Goal: Task Accomplishment & Management: Complete application form

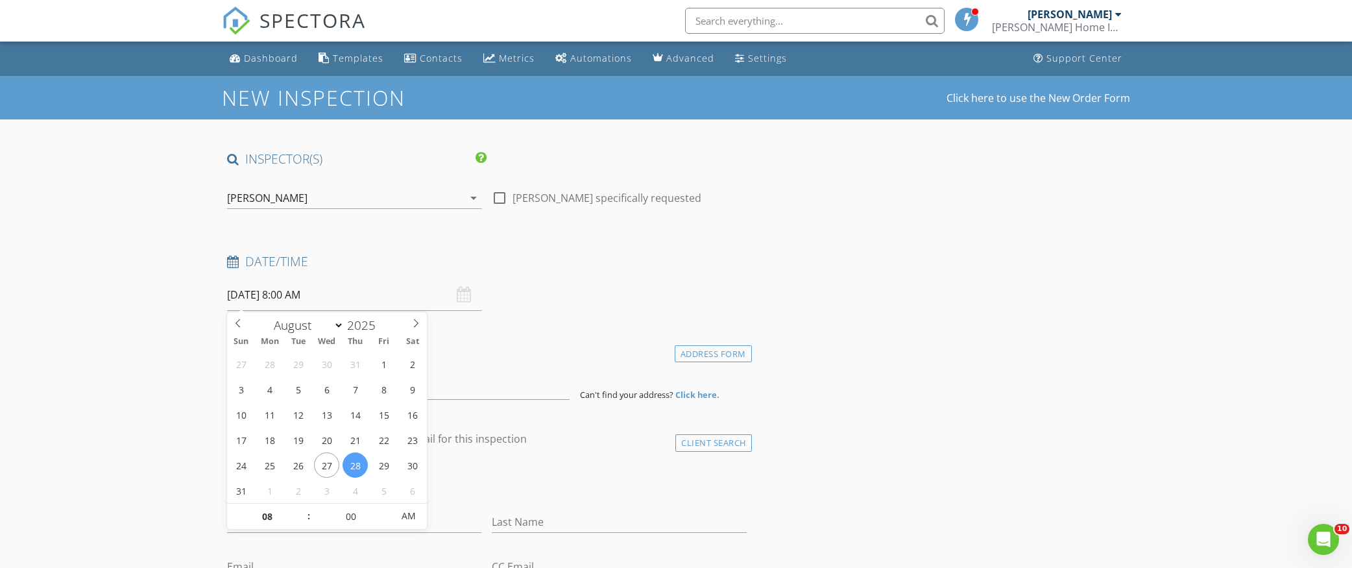
click at [287, 300] on input "[DATE] 8:00 AM" at bounding box center [354, 295] width 254 height 32
select select "8"
type input "[DATE] 8:00 AM"
type input "09"
type input "[DATE] 9:00 AM"
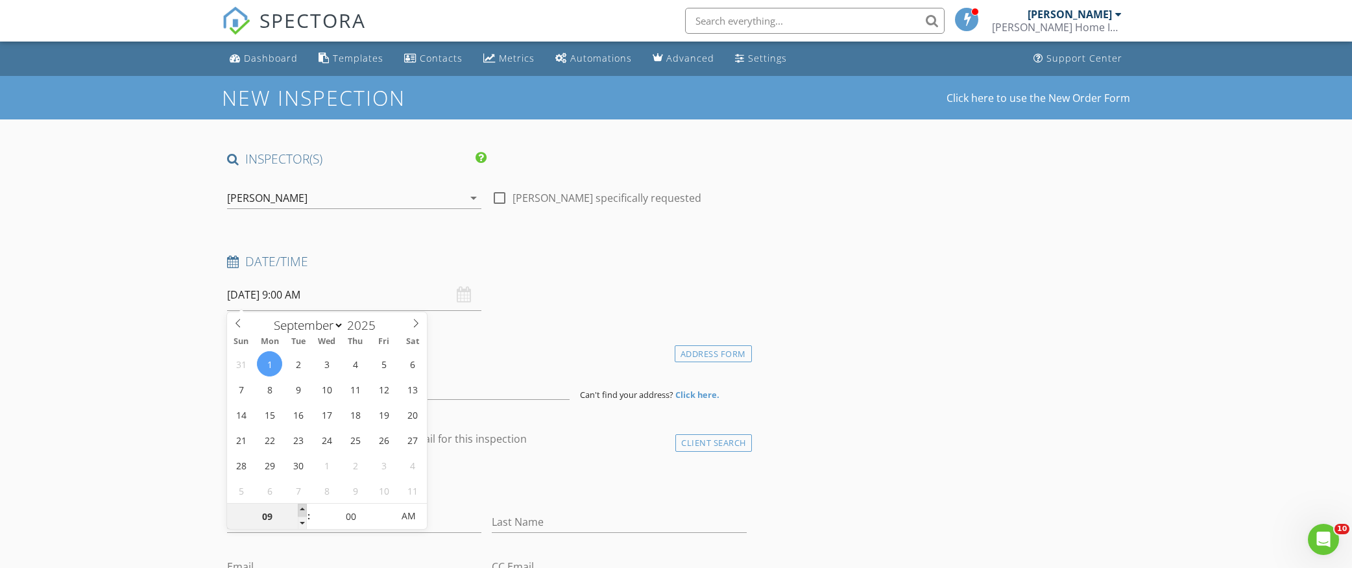
click at [302, 506] on span at bounding box center [302, 510] width 9 height 13
type input "10"
type input "[DATE] 10:00 AM"
click at [302, 506] on span at bounding box center [302, 510] width 9 height 13
type input "11"
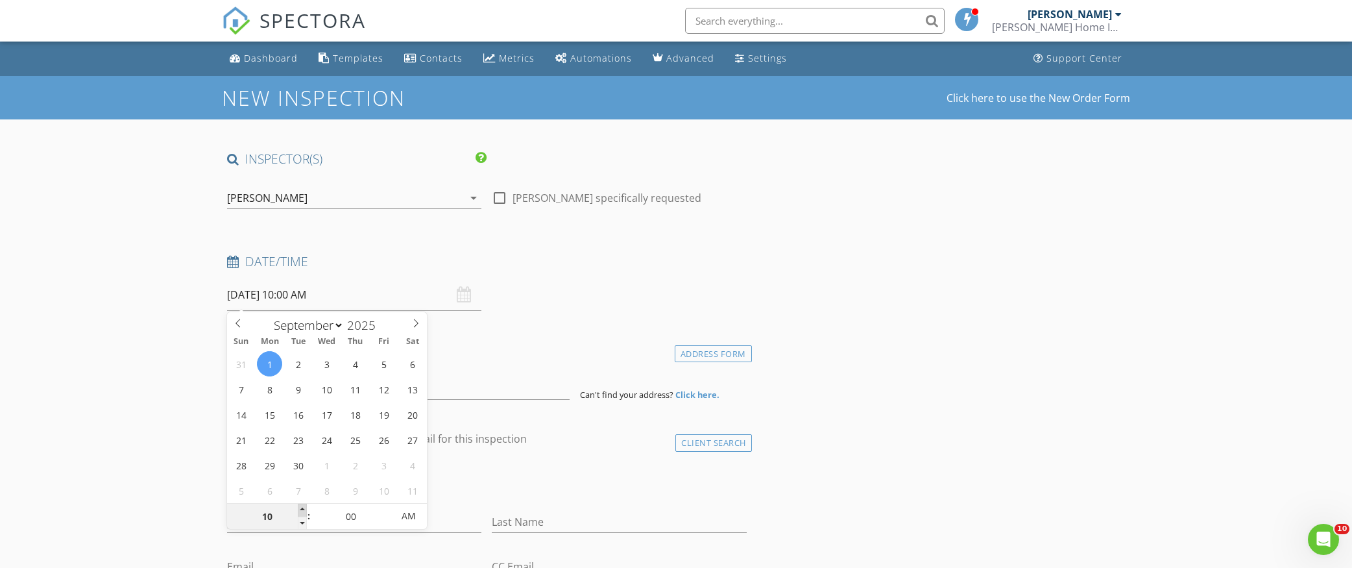
type input "[DATE] 11:00 AM"
click at [302, 506] on span at bounding box center [302, 510] width 9 height 13
type input "10"
type input "[DATE] 10:00 AM"
click at [300, 522] on span at bounding box center [302, 523] width 9 height 13
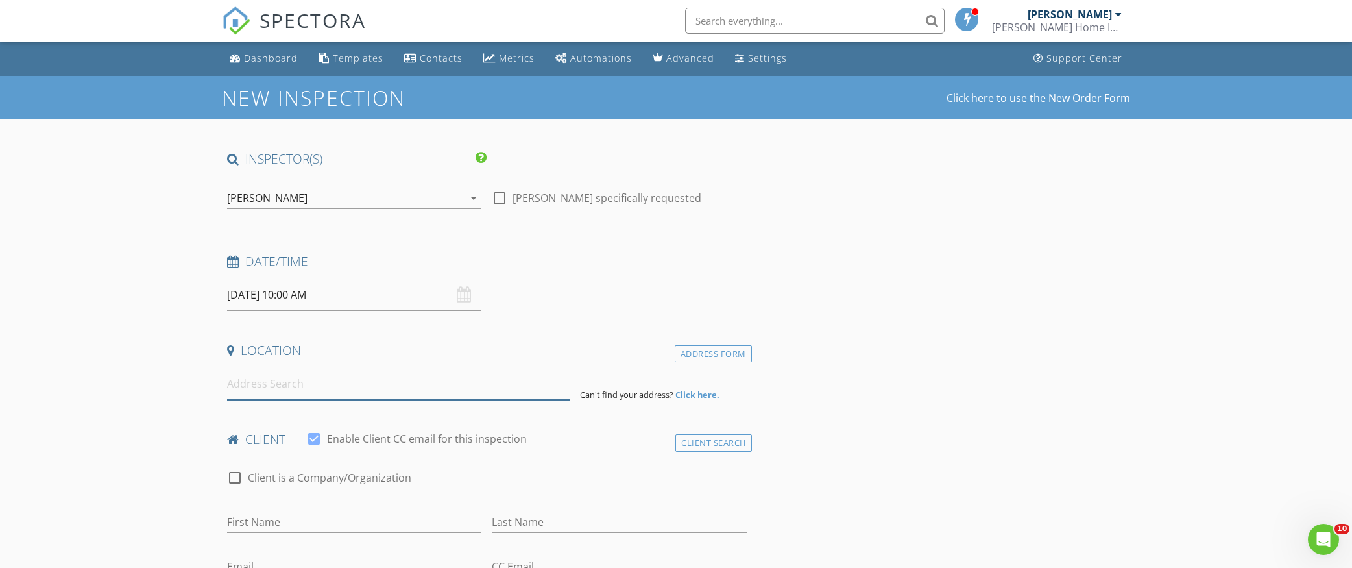
click at [278, 382] on input at bounding box center [398, 384] width 343 height 32
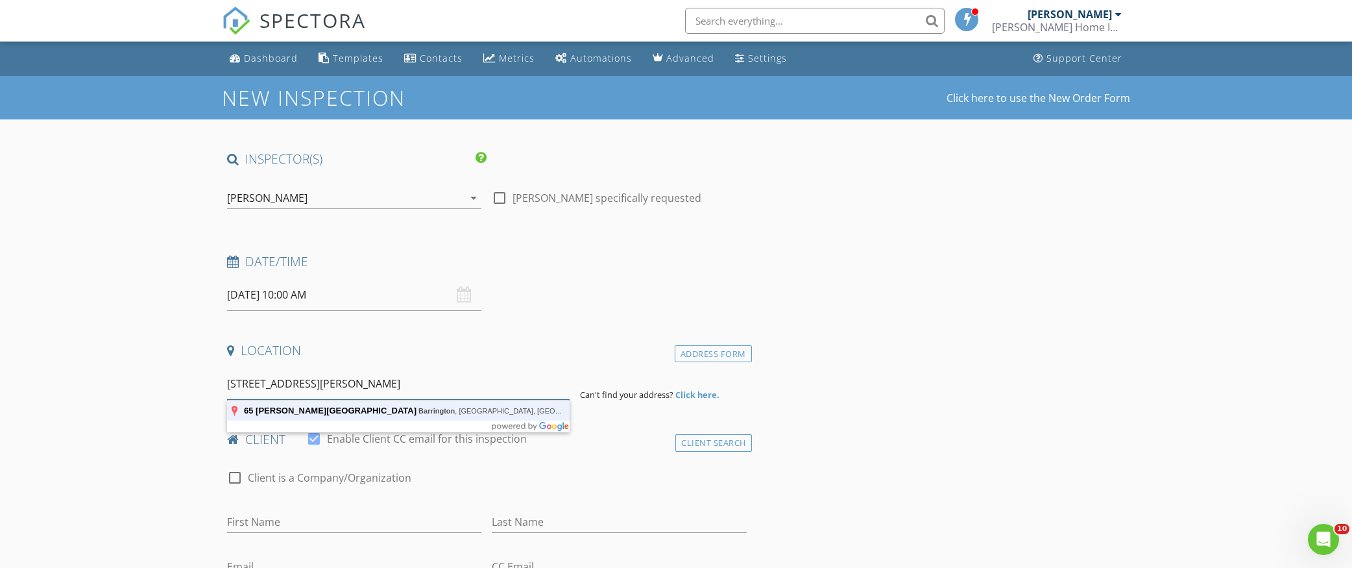
type input "[STREET_ADDRESS][PERSON_NAME]"
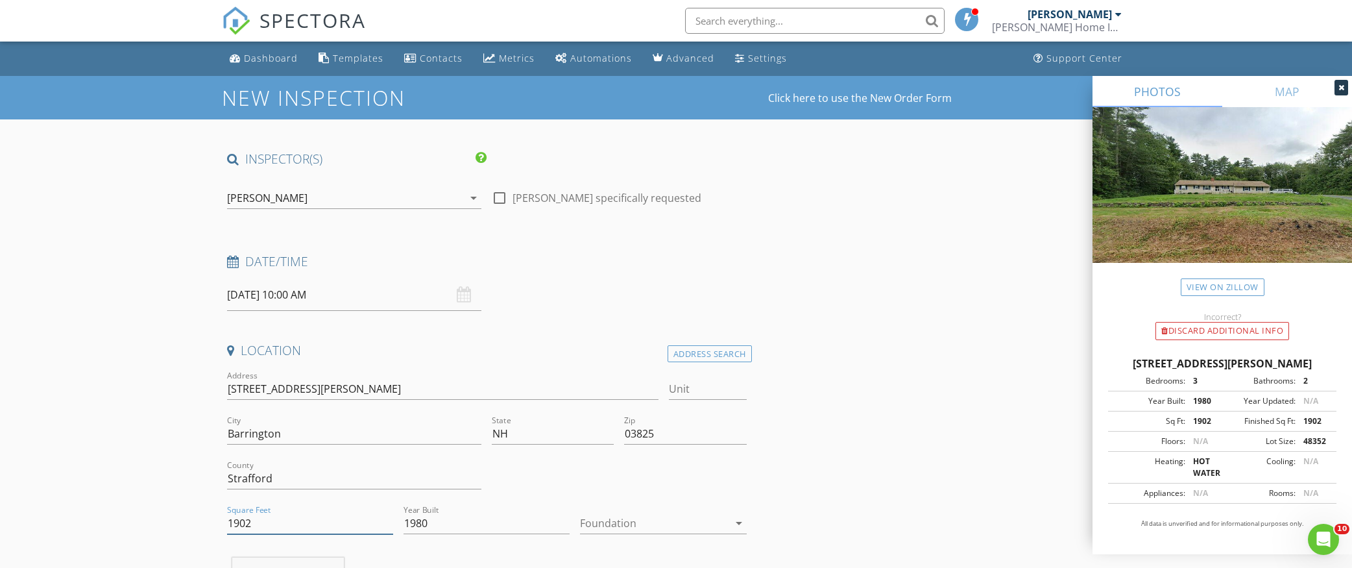
drag, startPoint x: 313, startPoint y: 529, endPoint x: 226, endPoint y: 511, distance: 88.8
click at [226, 511] on div "Square Feet 1902" at bounding box center [310, 524] width 176 height 45
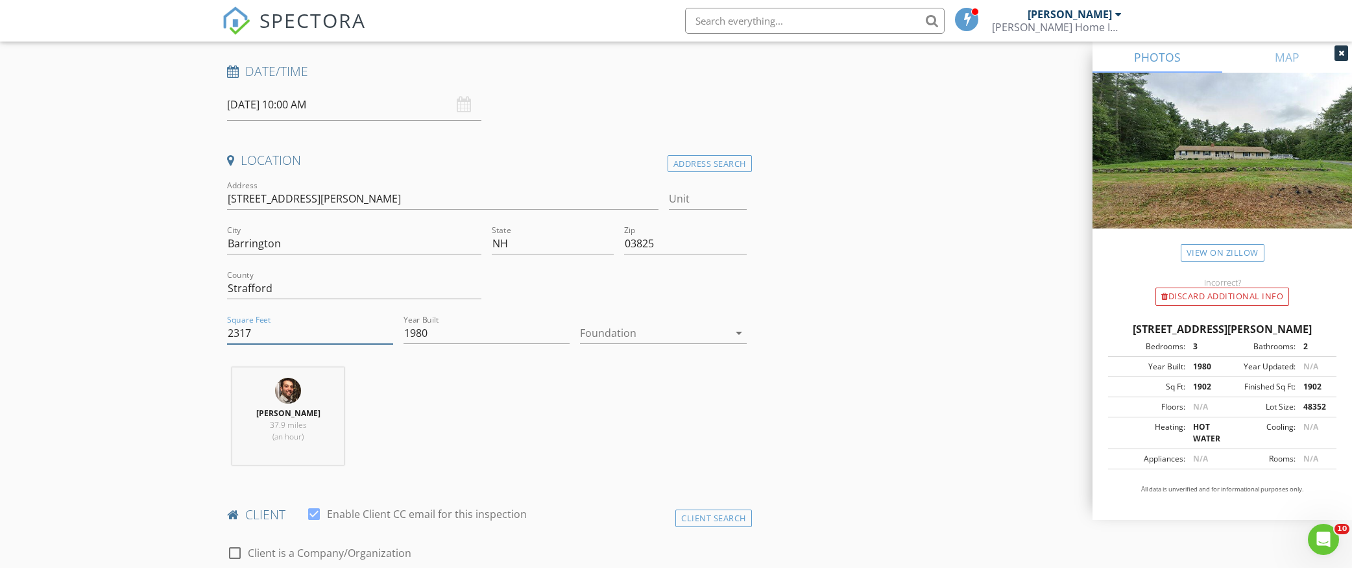
scroll to position [345, 0]
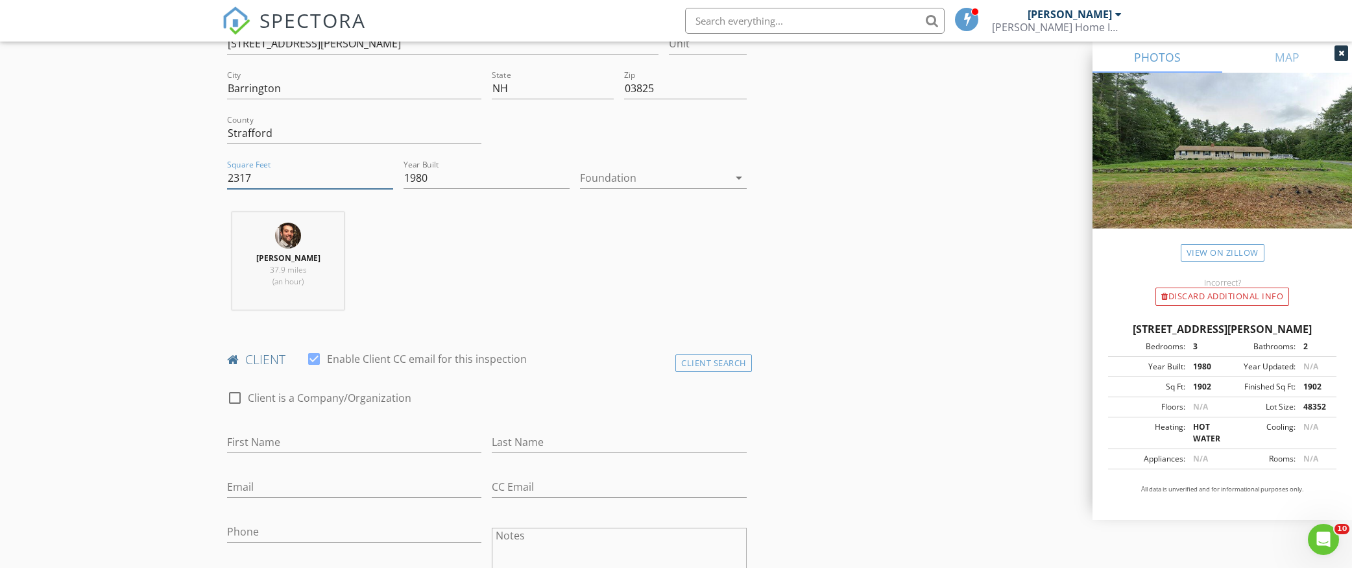
type input "2317"
click at [332, 447] on input "First Name" at bounding box center [354, 442] width 254 height 21
type input "[PERSON_NAME]"
paste input "[EMAIL_ADDRESS][DOMAIN_NAME]"
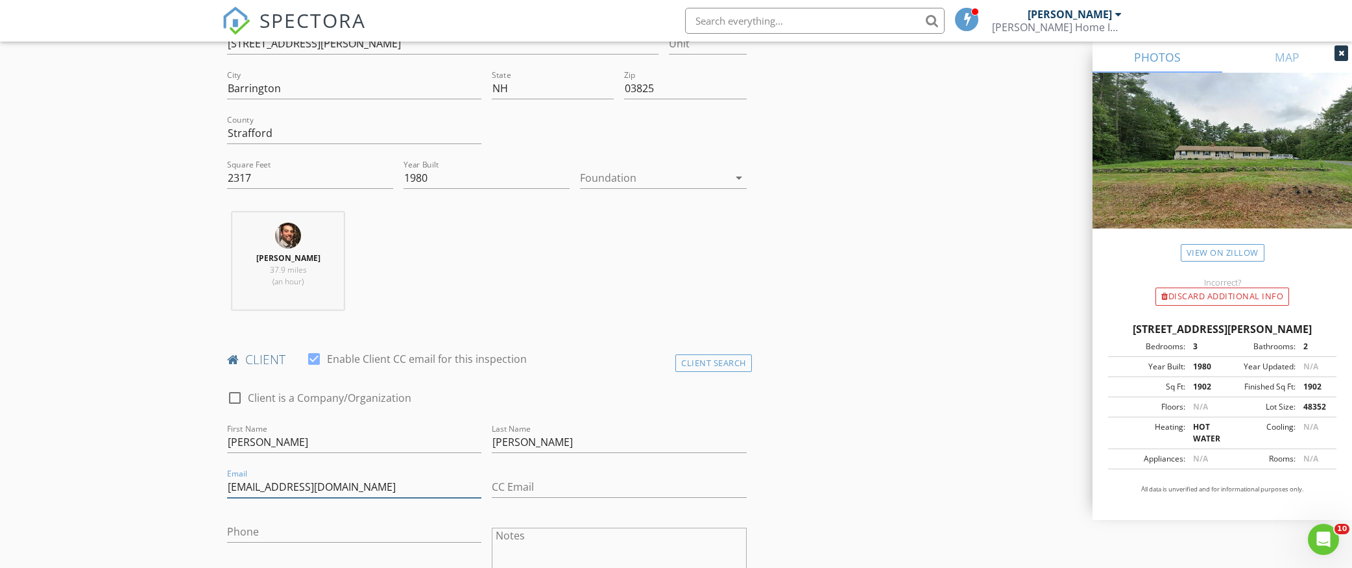
type input "[EMAIL_ADDRESS][DOMAIN_NAME]"
paste input "[PHONE_NUMBER]"
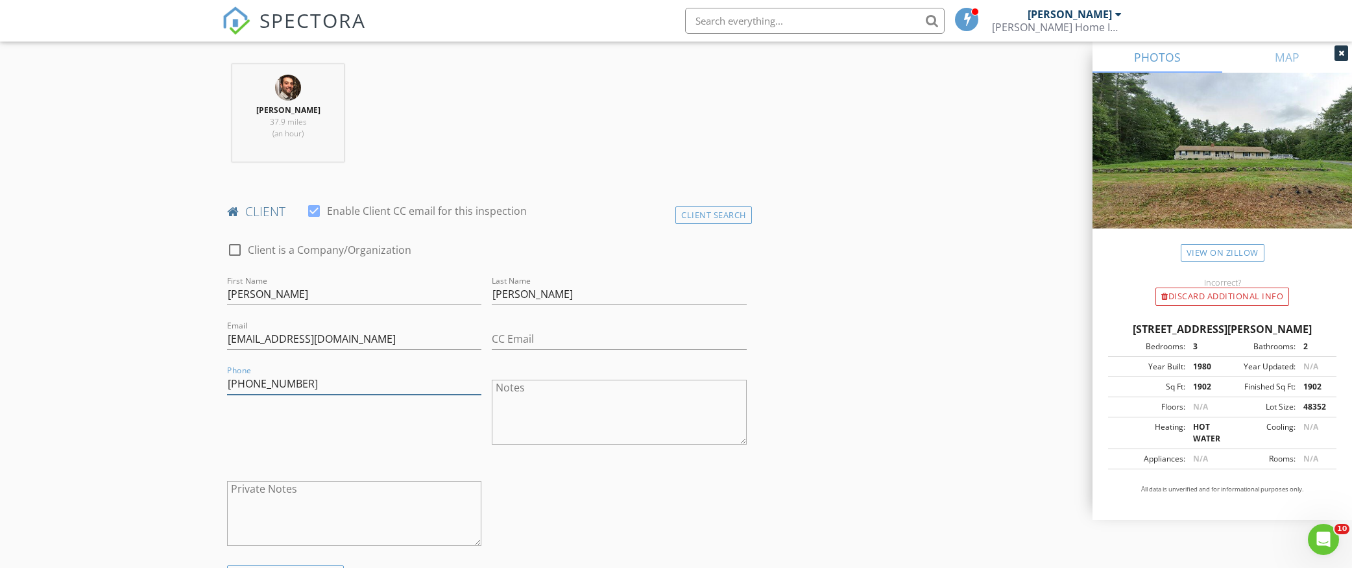
scroll to position [779, 0]
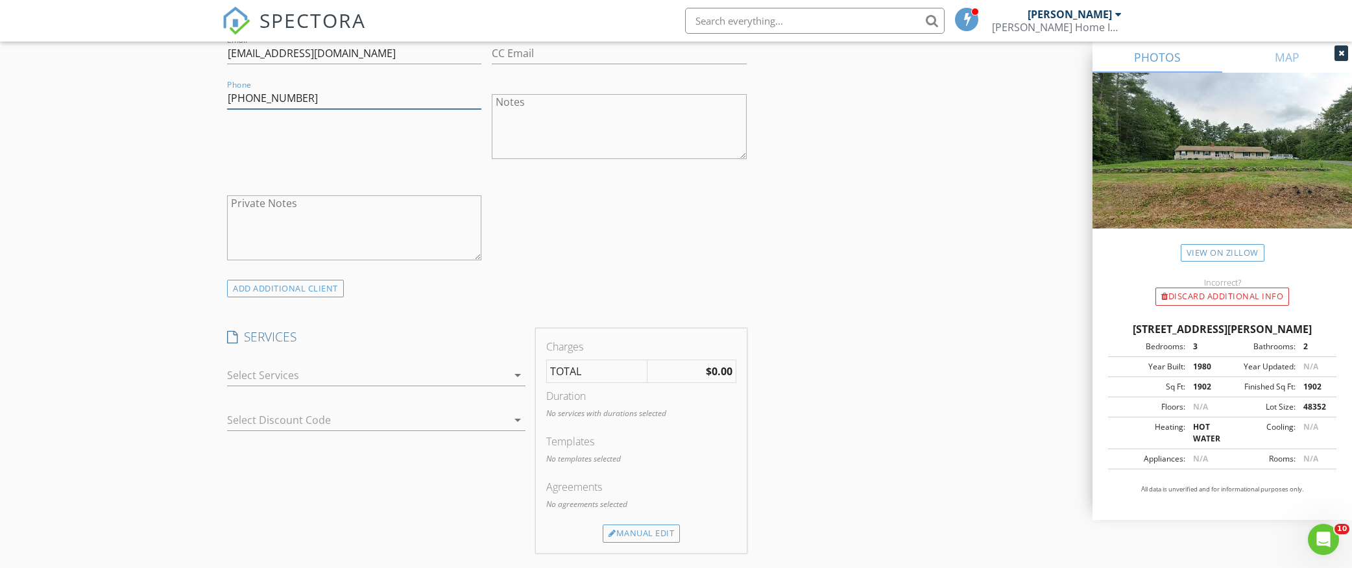
type input "[PHONE_NUMBER]"
click at [345, 380] on div at bounding box center [367, 375] width 280 height 21
click at [345, 380] on div "Residential Inspection" at bounding box center [320, 380] width 108 height 16
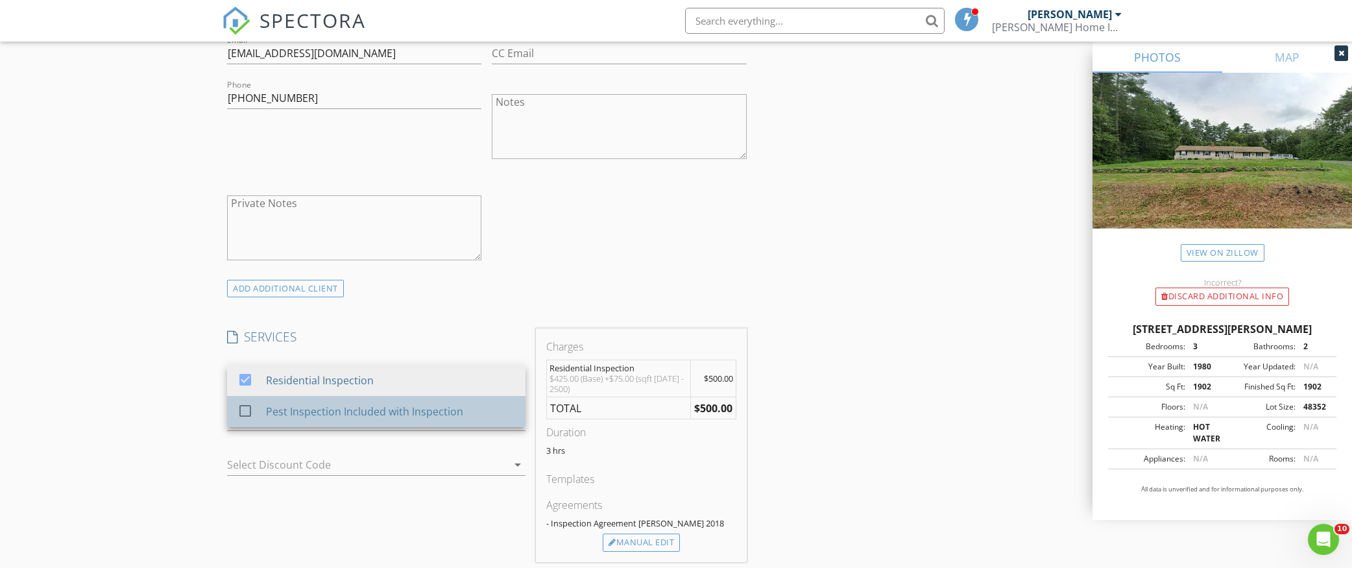
click at [347, 400] on div "Pest Inspection Included with Inspection" at bounding box center [390, 411] width 249 height 26
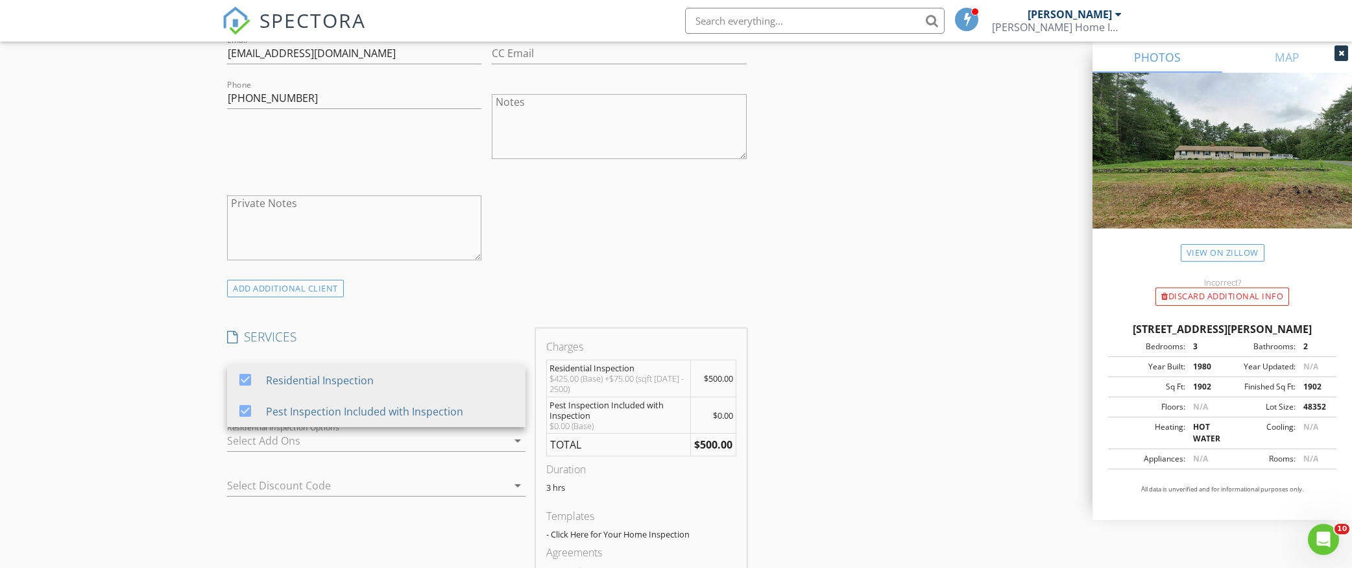
click at [380, 306] on div "INSPECTOR(S) check_box [PERSON_NAME] PRIMARY [PERSON_NAME] arrow_drop_down chec…" at bounding box center [487, 448] width 530 height 2152
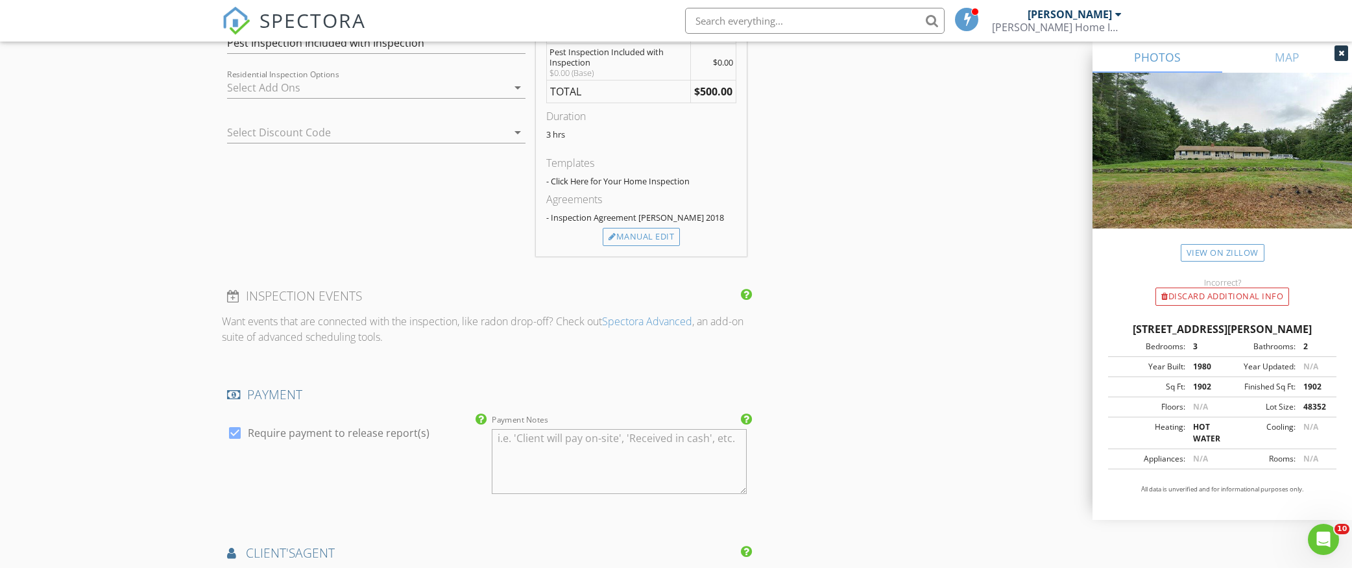
scroll to position [1395, 0]
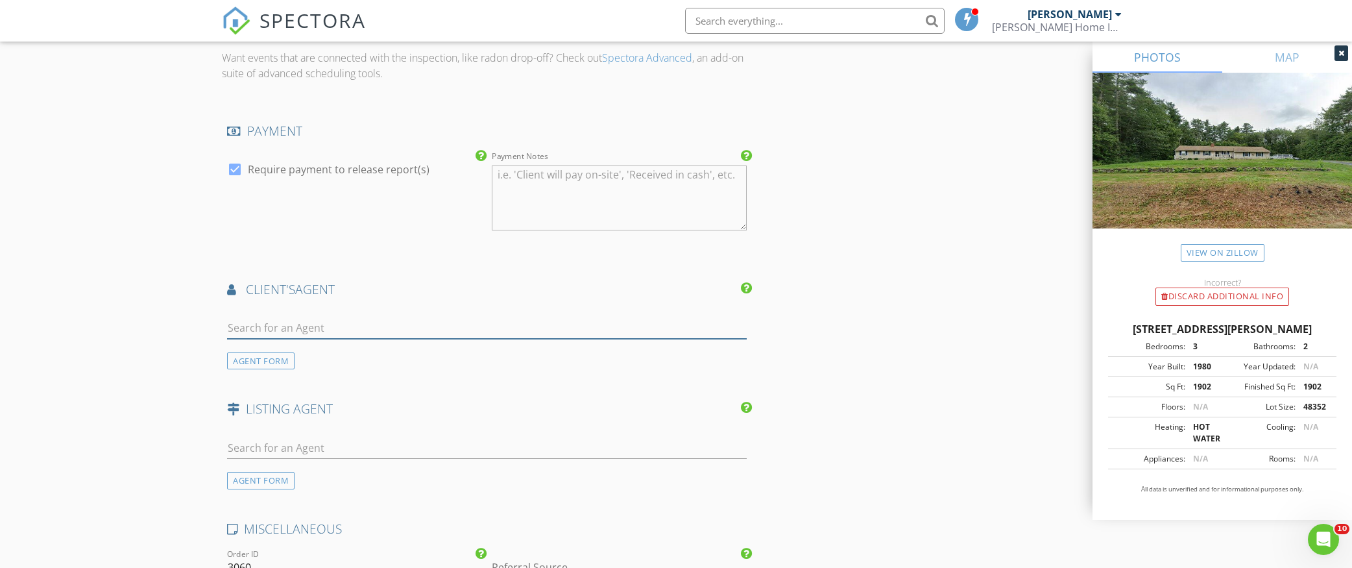
click at [380, 321] on input "text" at bounding box center [487, 327] width 520 height 21
type input "[PERSON_NAME]"
click at [377, 361] on div "RE/MAX On the Move & Insight" at bounding box center [321, 364] width 115 height 10
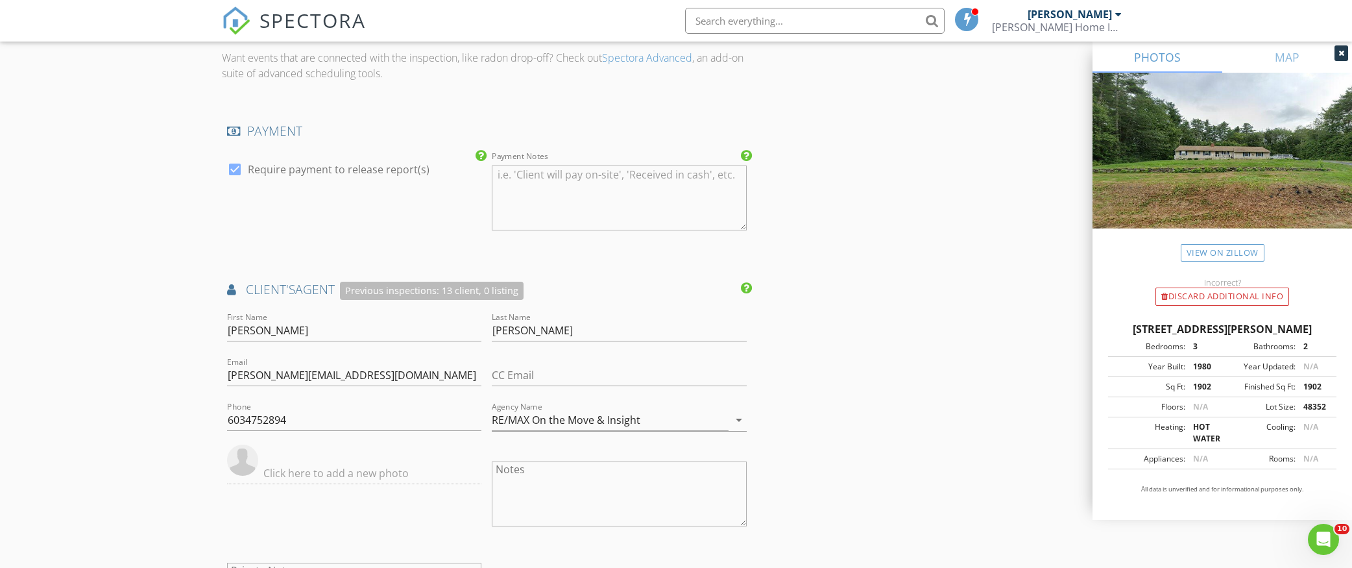
click at [376, 244] on div "check_box Require payment to release report(s)" at bounding box center [354, 199] width 265 height 101
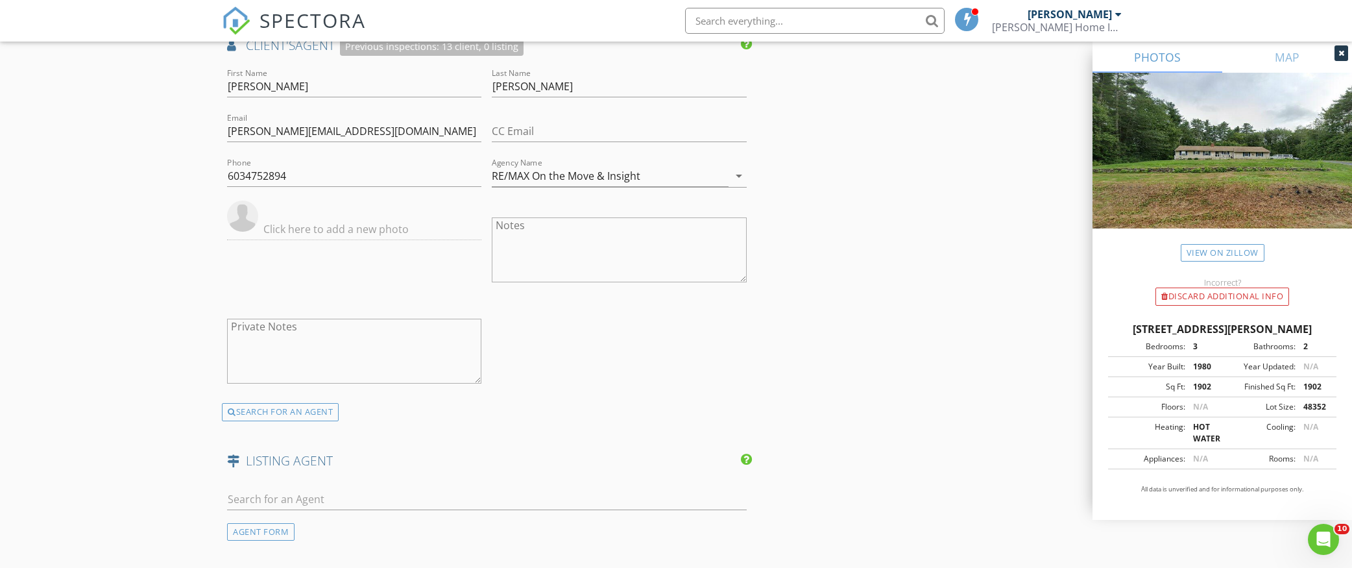
scroll to position [2137, 0]
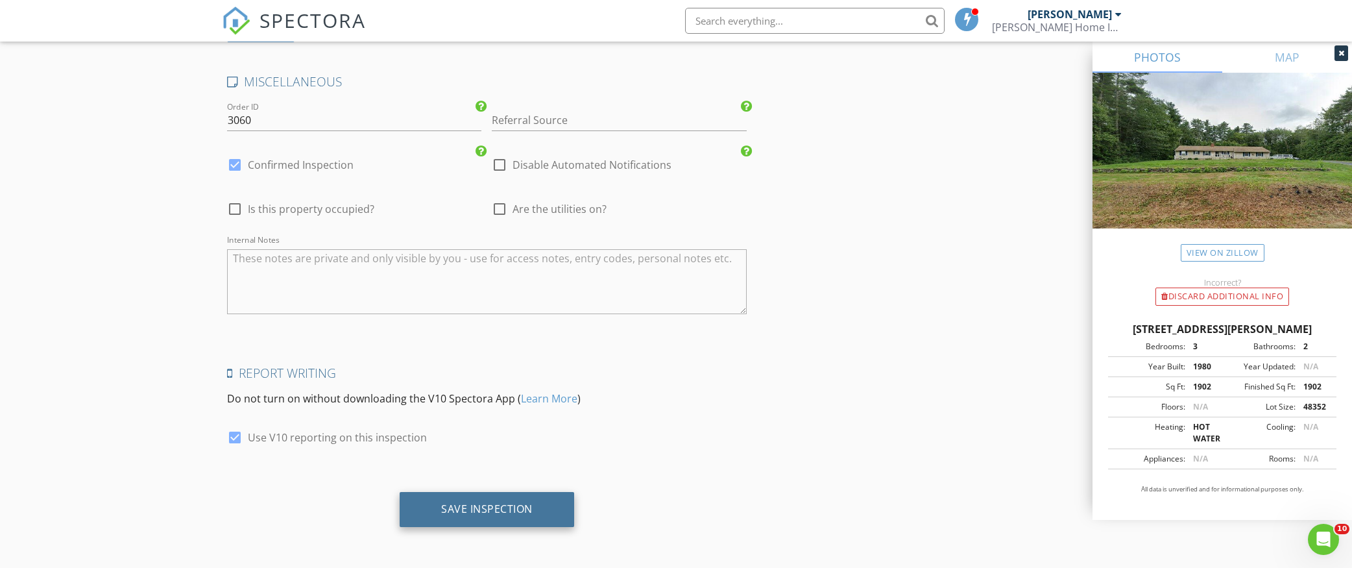
click at [472, 502] on div "Save Inspection" at bounding box center [486, 508] width 91 height 13
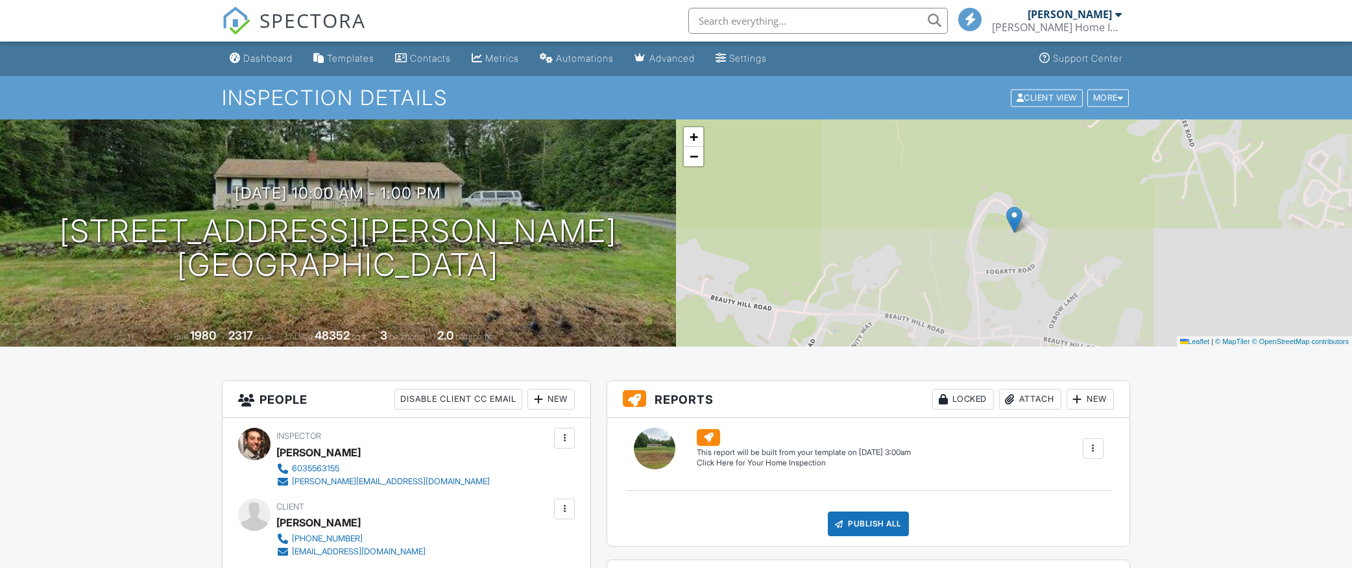
click at [268, 56] on div "Dashboard" at bounding box center [267, 58] width 49 height 11
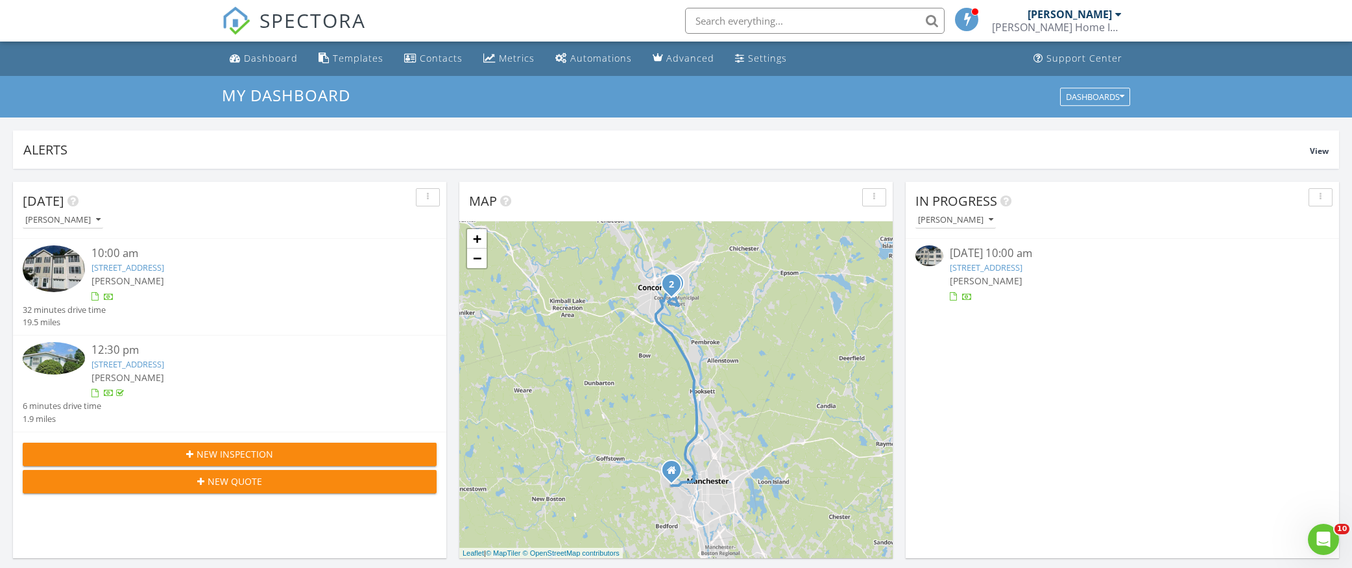
click at [128, 272] on link "48 Mulberry St 2, Concord, NH 03301" at bounding box center [127, 268] width 73 height 12
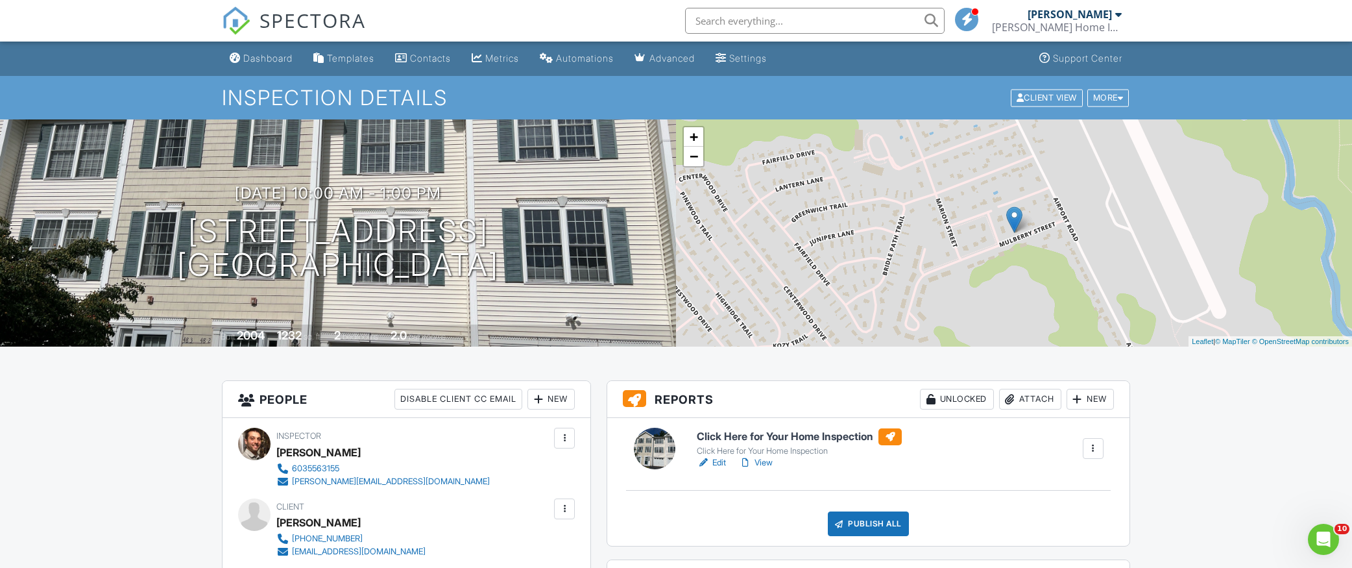
click at [718, 461] on link "Edit" at bounding box center [711, 462] width 29 height 13
